Goal: Task Accomplishment & Management: Use online tool/utility

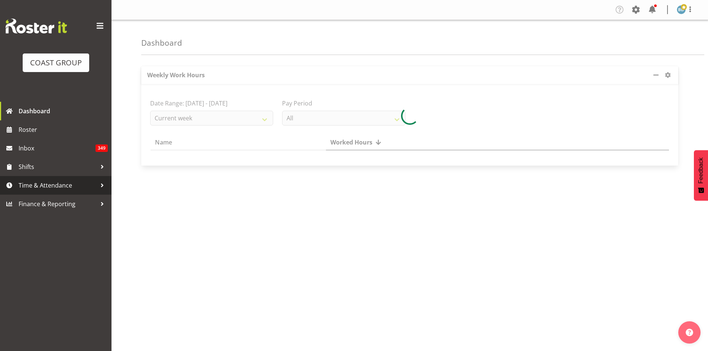
click at [39, 183] on span "Time & Attendance" at bounding box center [58, 185] width 78 height 11
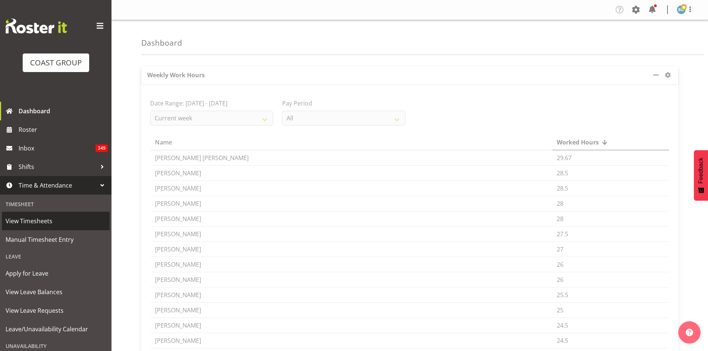
click at [22, 218] on span "View Timesheets" at bounding box center [56, 221] width 100 height 11
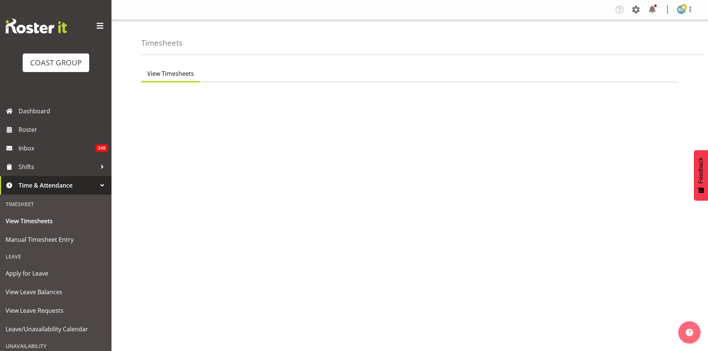
select select "7"
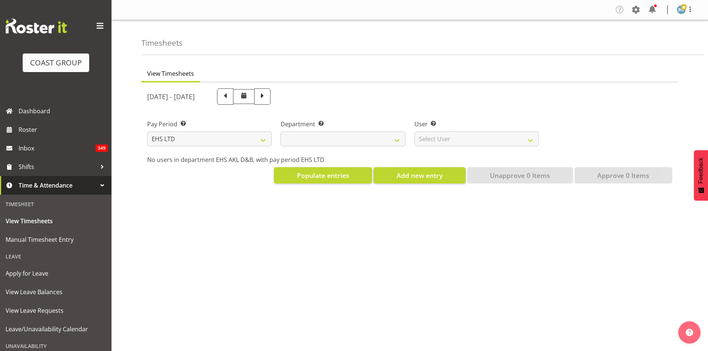
select select
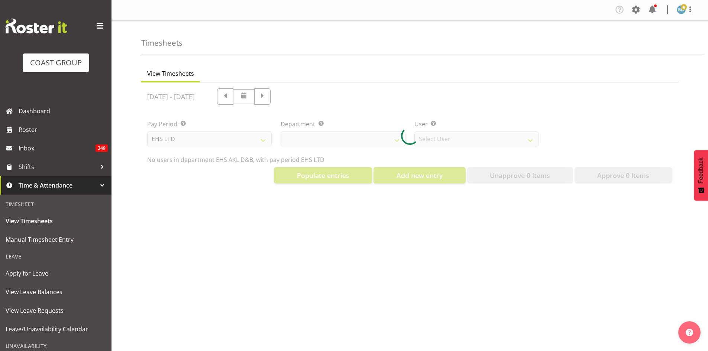
select select "3116"
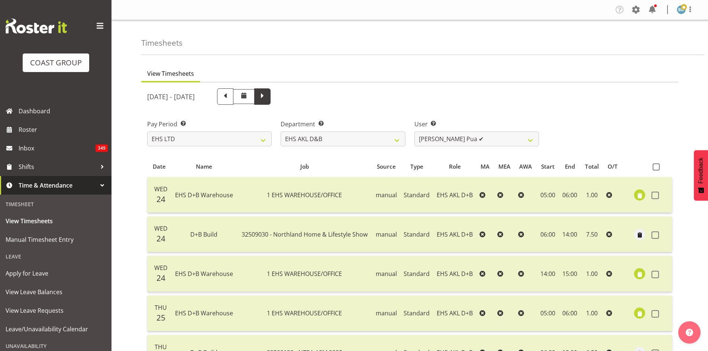
click at [267, 97] on span at bounding box center [263, 96] width 10 height 10
select select
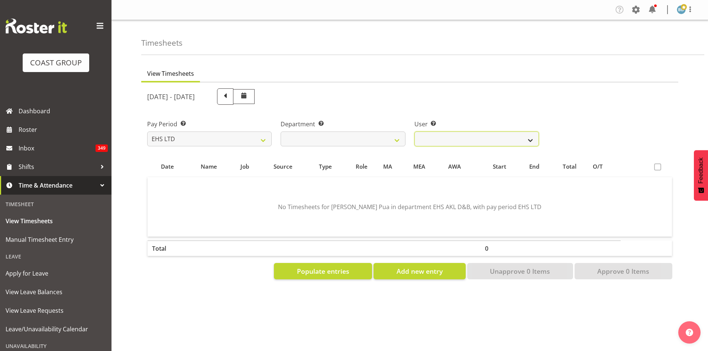
click at [483, 138] on select "[PERSON_NAME] Pua ❌ [PERSON_NAME] ❌ [PERSON_NAME] ❌ Durham Foster ❌ [PERSON_NAM…" at bounding box center [476, 139] width 125 height 15
click at [414, 132] on select "[PERSON_NAME] Pua ❌ [PERSON_NAME] ❌ [PERSON_NAME] ❌ Durham Foster ❌ [PERSON_NAM…" at bounding box center [476, 139] width 125 height 15
drag, startPoint x: 488, startPoint y: 139, endPoint x: 488, endPoint y: 146, distance: 7.1
click at [488, 139] on select "[PERSON_NAME] Pua ❌ [PERSON_NAME] ❌ [PERSON_NAME] ❌ Durham Foster ❌ [PERSON_NAM…" at bounding box center [476, 139] width 125 height 15
click at [414, 132] on select "[PERSON_NAME] Pua ❌ [PERSON_NAME] ❌ [PERSON_NAME] ❌ Durham Foster ❌ [PERSON_NAM…" at bounding box center [476, 139] width 125 height 15
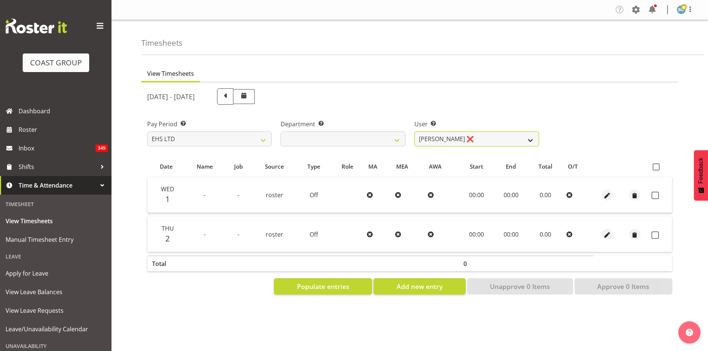
click at [493, 138] on select "[PERSON_NAME] Pua ❌ [PERSON_NAME] ❌ [PERSON_NAME] ❌ Durham Foster ❌ [PERSON_NAM…" at bounding box center [476, 139] width 125 height 15
select select "888"
click at [414, 132] on select "[PERSON_NAME] Pua ❌ [PERSON_NAME] ❌ [PERSON_NAME] ❌ Durham Foster ❌ [PERSON_NAM…" at bounding box center [476, 139] width 125 height 15
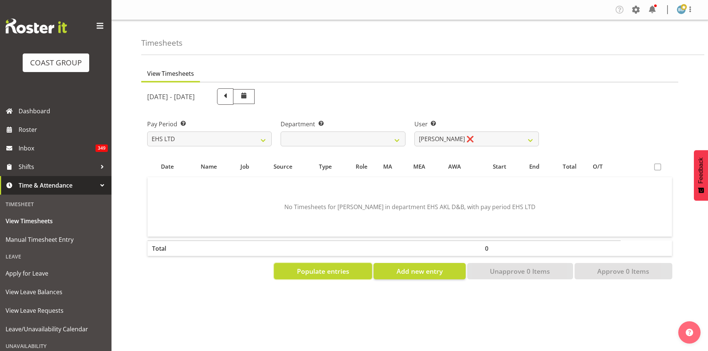
drag, startPoint x: 326, startPoint y: 274, endPoint x: 380, endPoint y: 256, distance: 56.8
click at [327, 274] on span "Populate entries" at bounding box center [323, 272] width 52 height 10
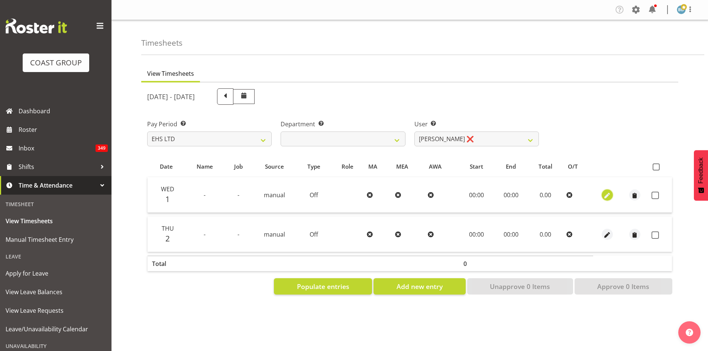
click at [610, 194] on span "button" at bounding box center [607, 195] width 9 height 9
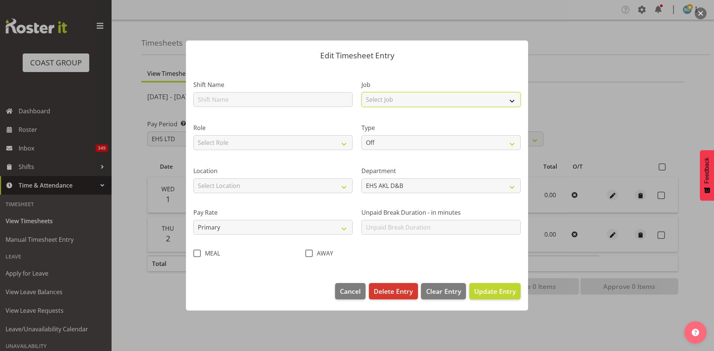
click at [381, 101] on select "Select Job 1 Carlton Events 1 [PERSON_NAME][GEOGRAPHIC_DATA] 1 [PERSON_NAME][GE…" at bounding box center [440, 99] width 159 height 15
select select "8690"
